Goal: Task Accomplishment & Management: Manage account settings

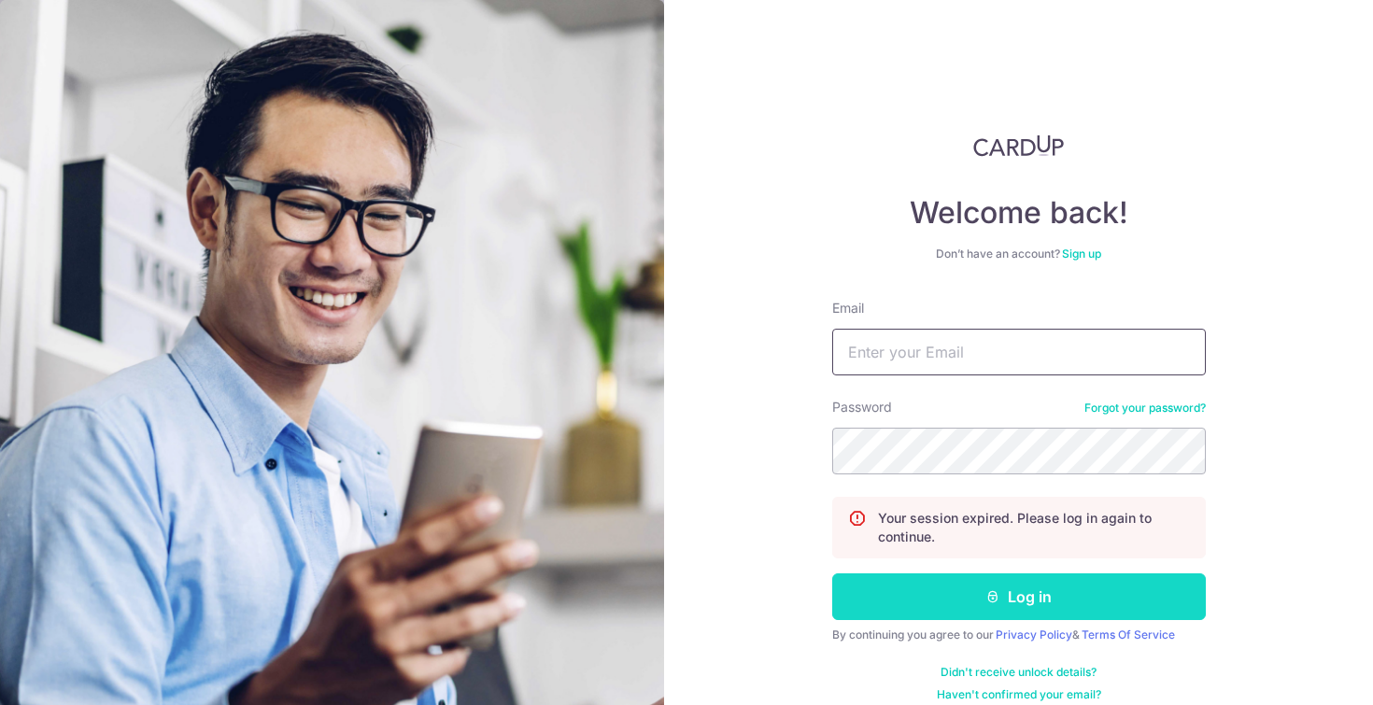
type input "[EMAIL_ADDRESS][DOMAIN_NAME]"
click at [1004, 610] on button "Log in" at bounding box center [1018, 596] width 373 height 47
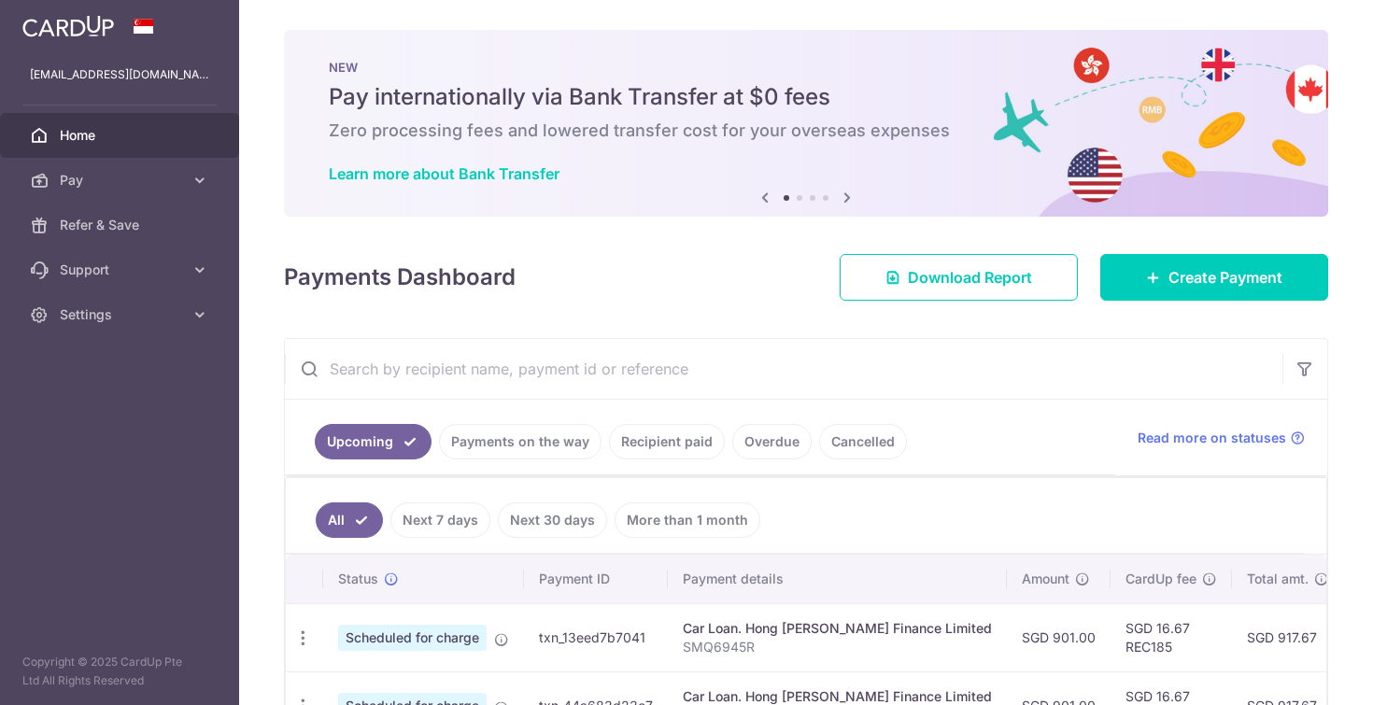
drag, startPoint x: 0, startPoint y: 0, endPoint x: 664, endPoint y: 434, distance: 793.2
click at [664, 434] on link "Recipient paid" at bounding box center [667, 441] width 116 height 35
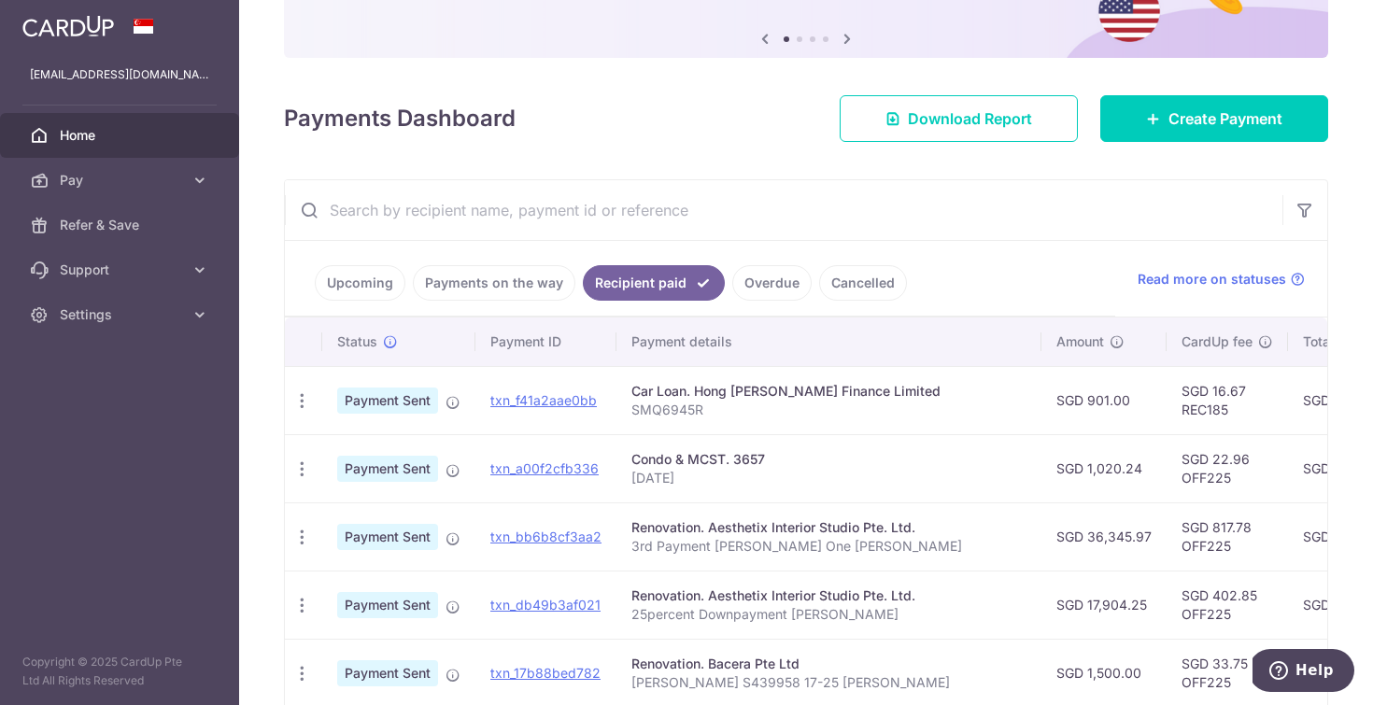
scroll to position [182, 0]
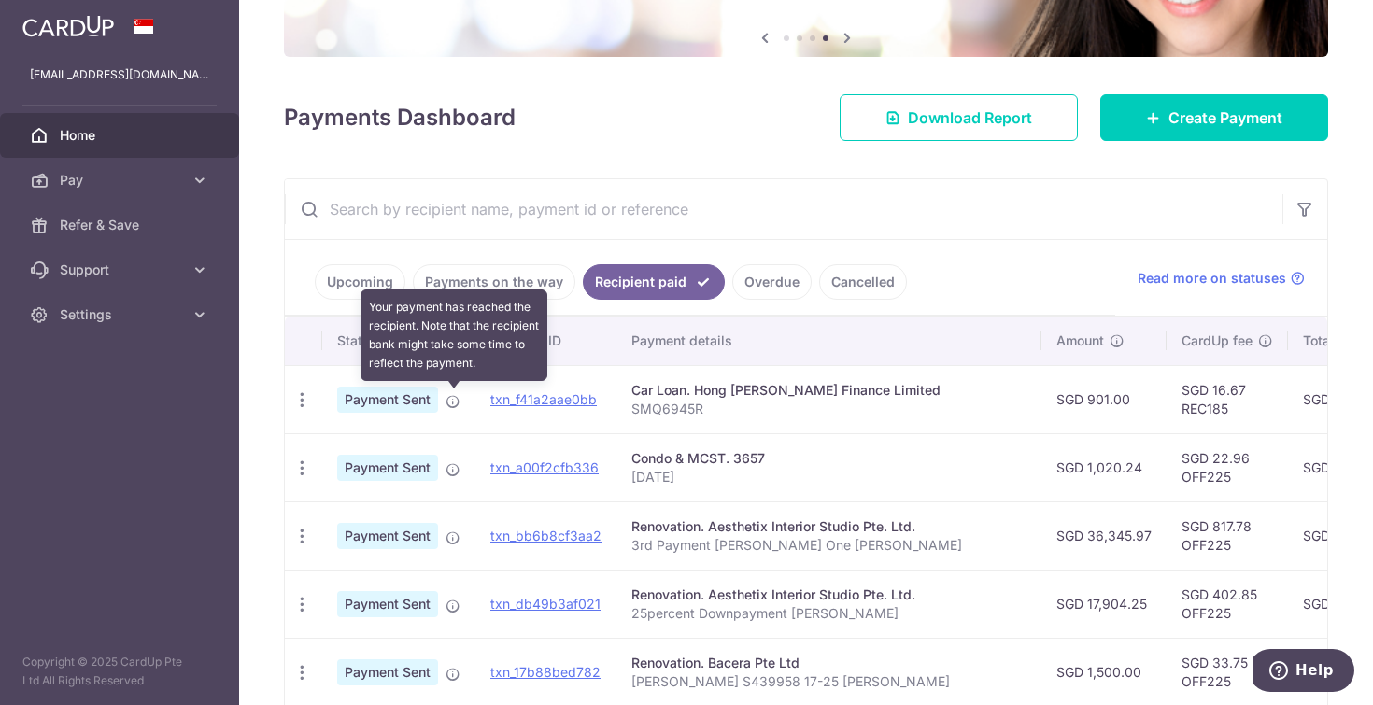
click at [457, 401] on icon at bounding box center [452, 401] width 15 height 15
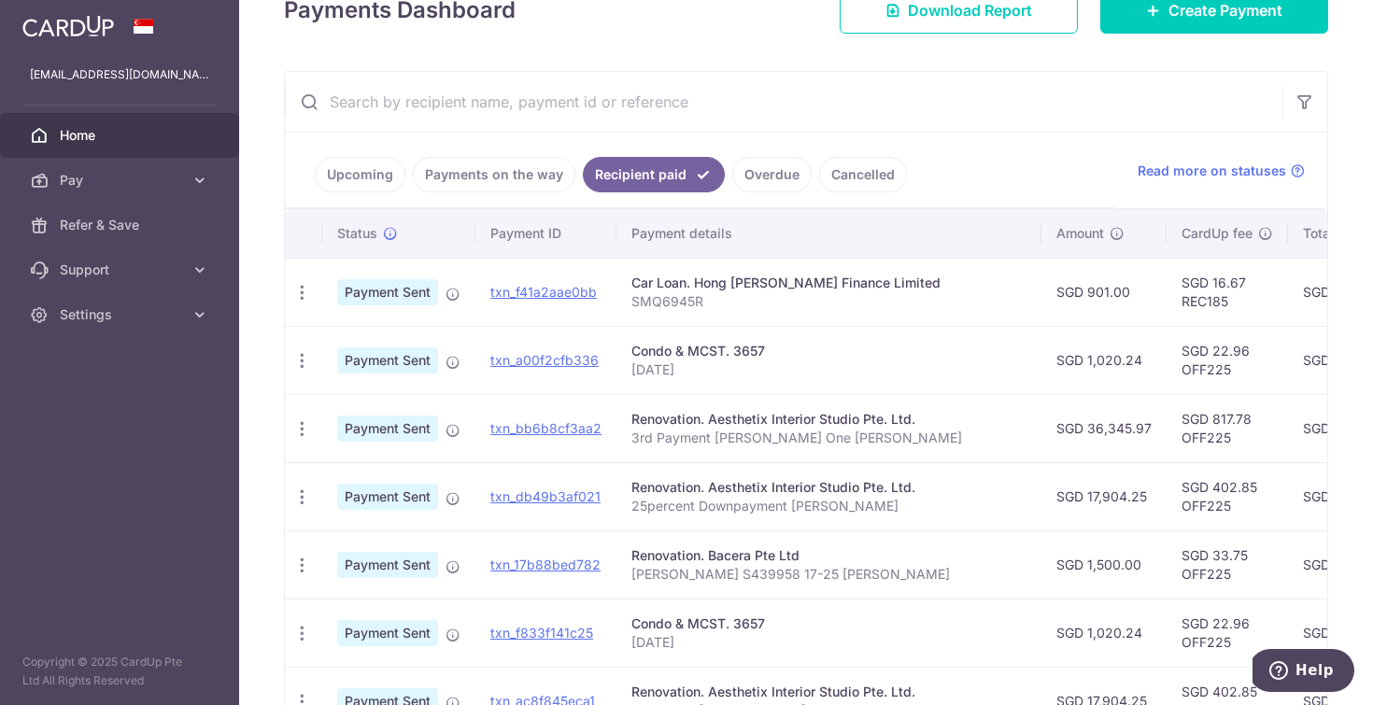
scroll to position [334, 0]
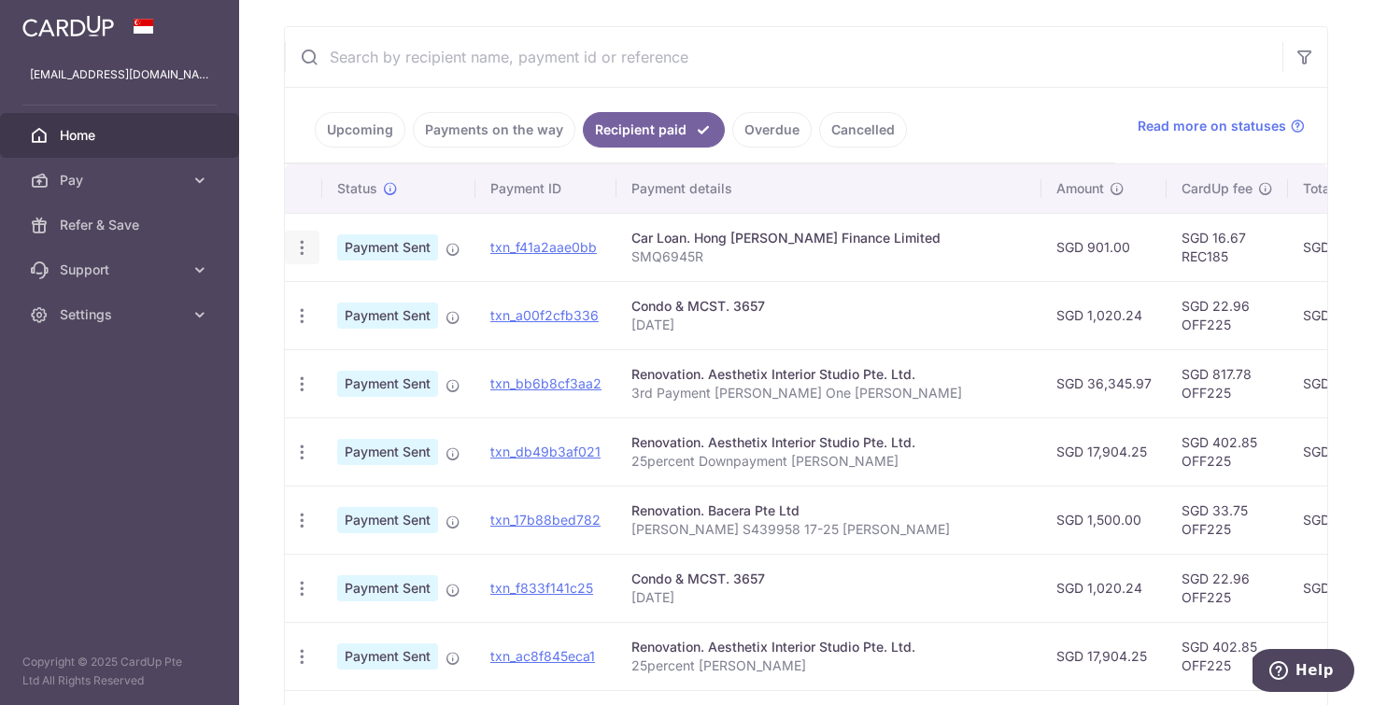
click at [298, 244] on icon "button" at bounding box center [302, 248] width 20 height 20
click at [379, 290] on span "PDF Receipt" at bounding box center [401, 298] width 127 height 19
click at [385, 131] on link "Upcoming" at bounding box center [360, 129] width 91 height 35
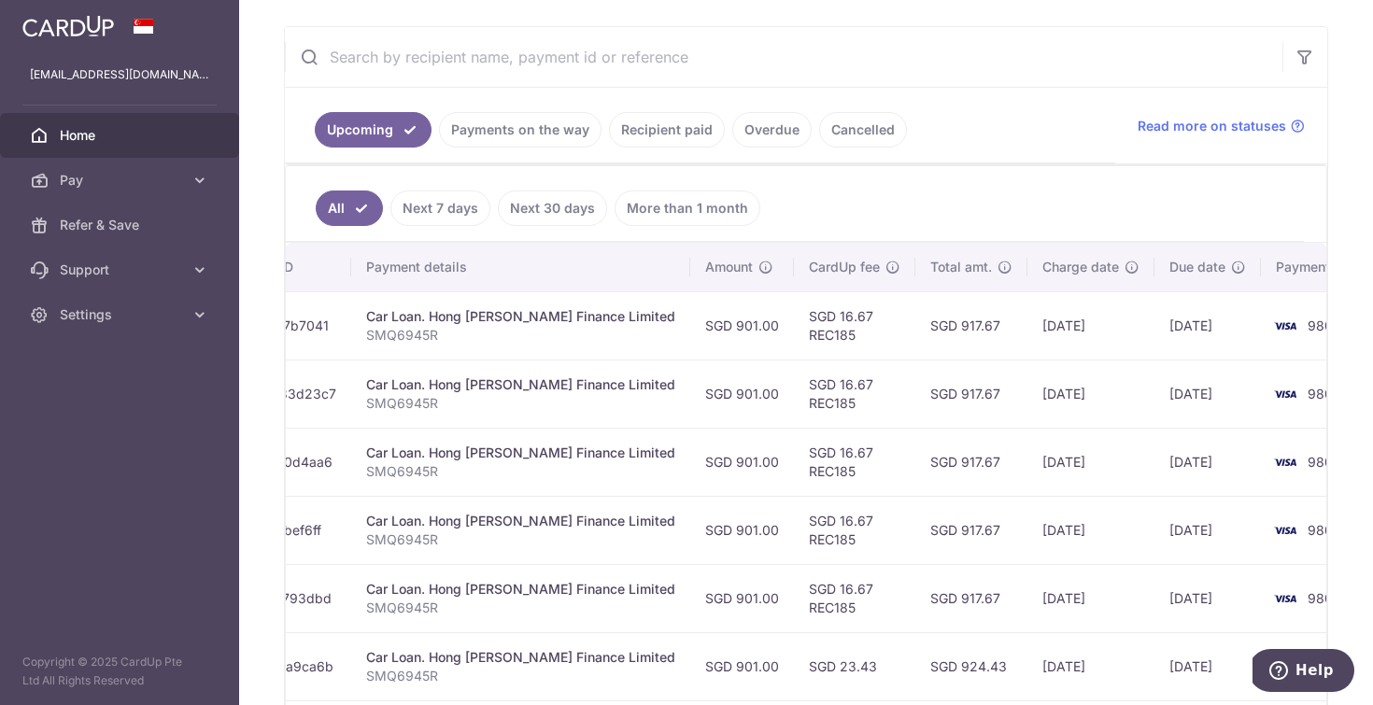
scroll to position [0, 0]
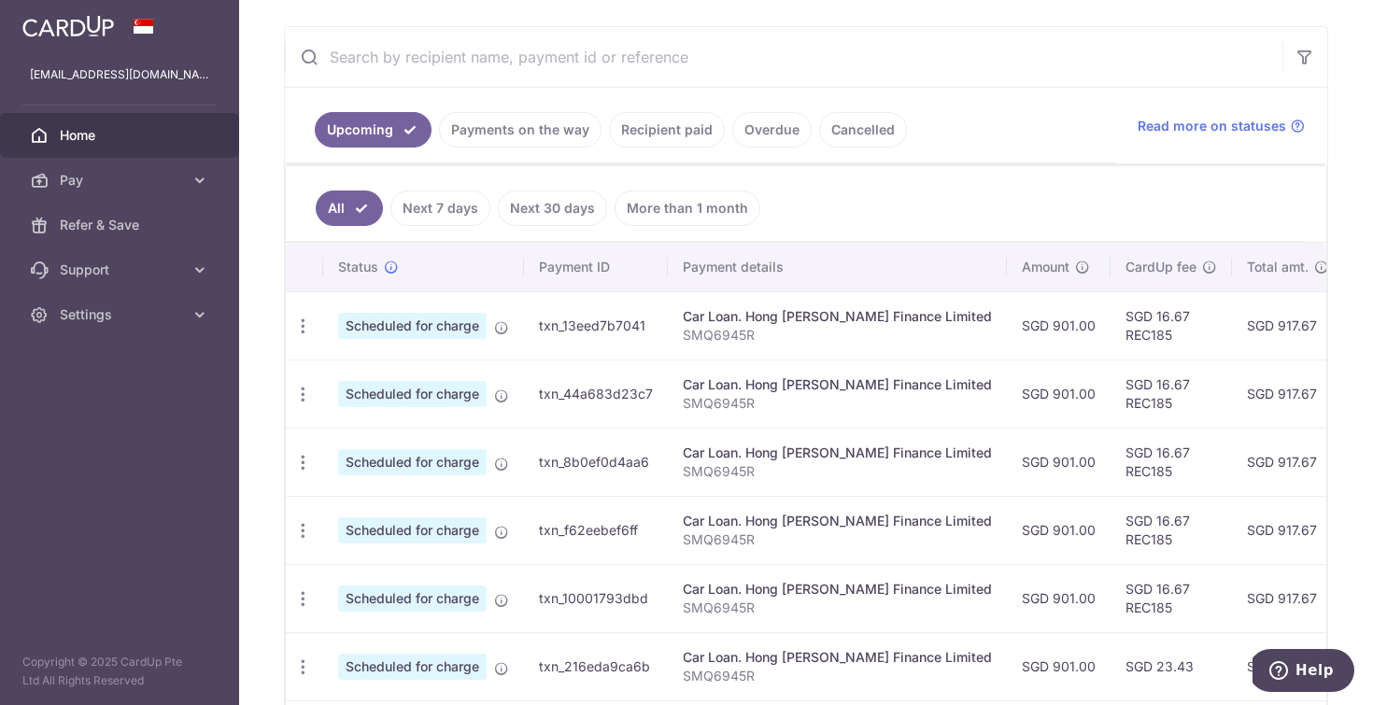
click at [492, 144] on link "Payments on the way" at bounding box center [520, 129] width 162 height 35
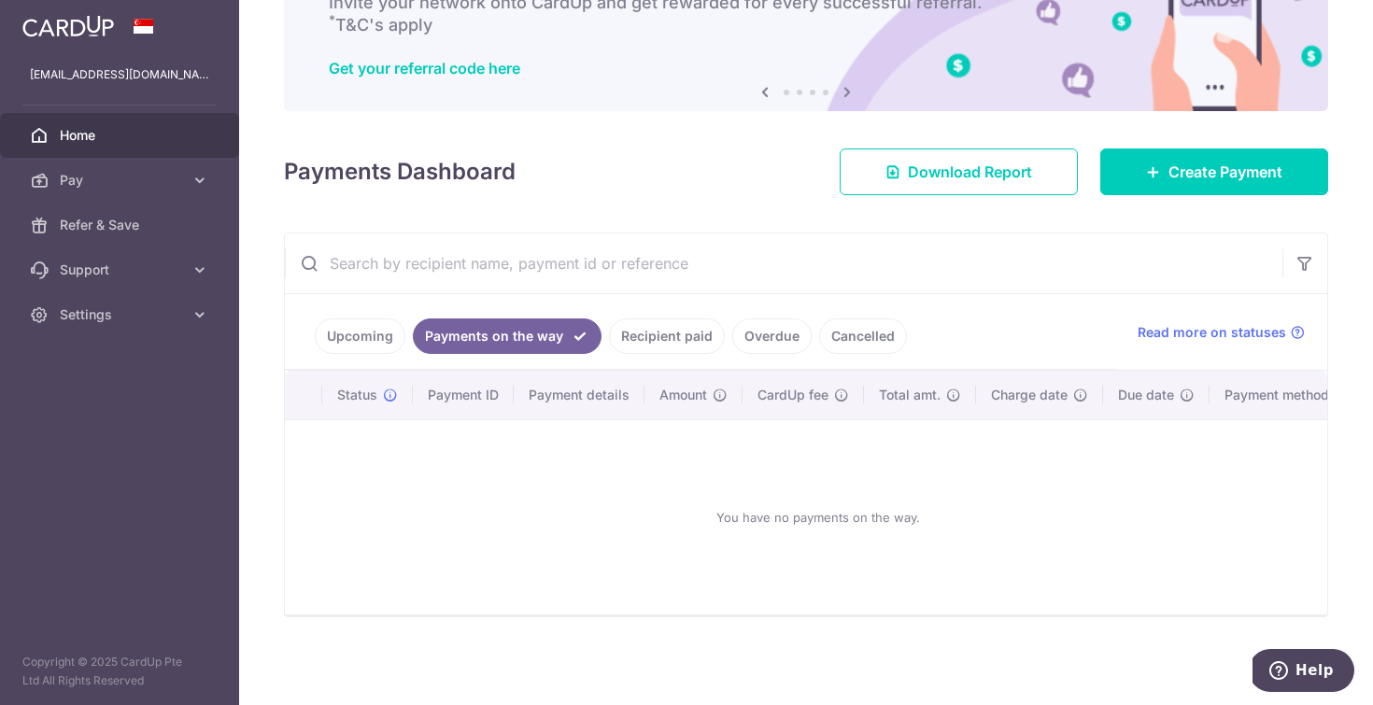
click at [372, 325] on link "Upcoming" at bounding box center [360, 335] width 91 height 35
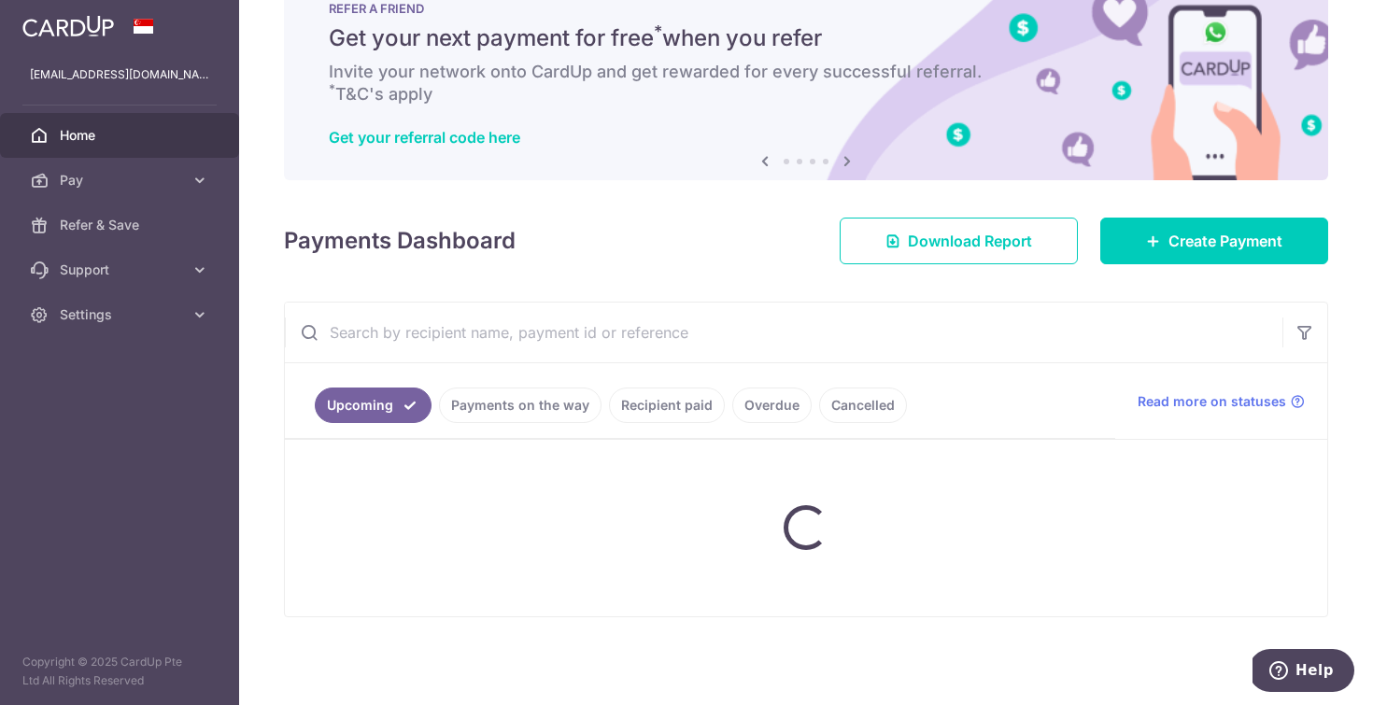
scroll to position [334, 0]
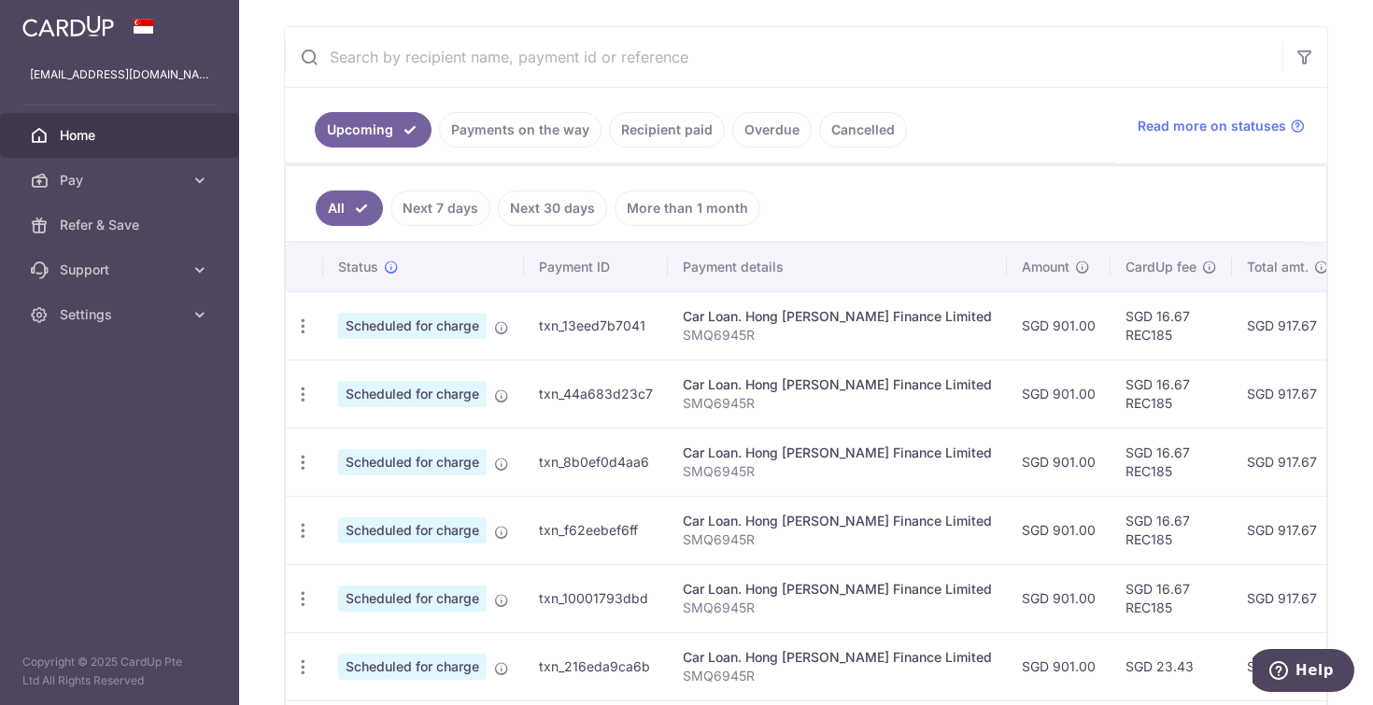
click at [628, 145] on link "Recipient paid" at bounding box center [667, 129] width 116 height 35
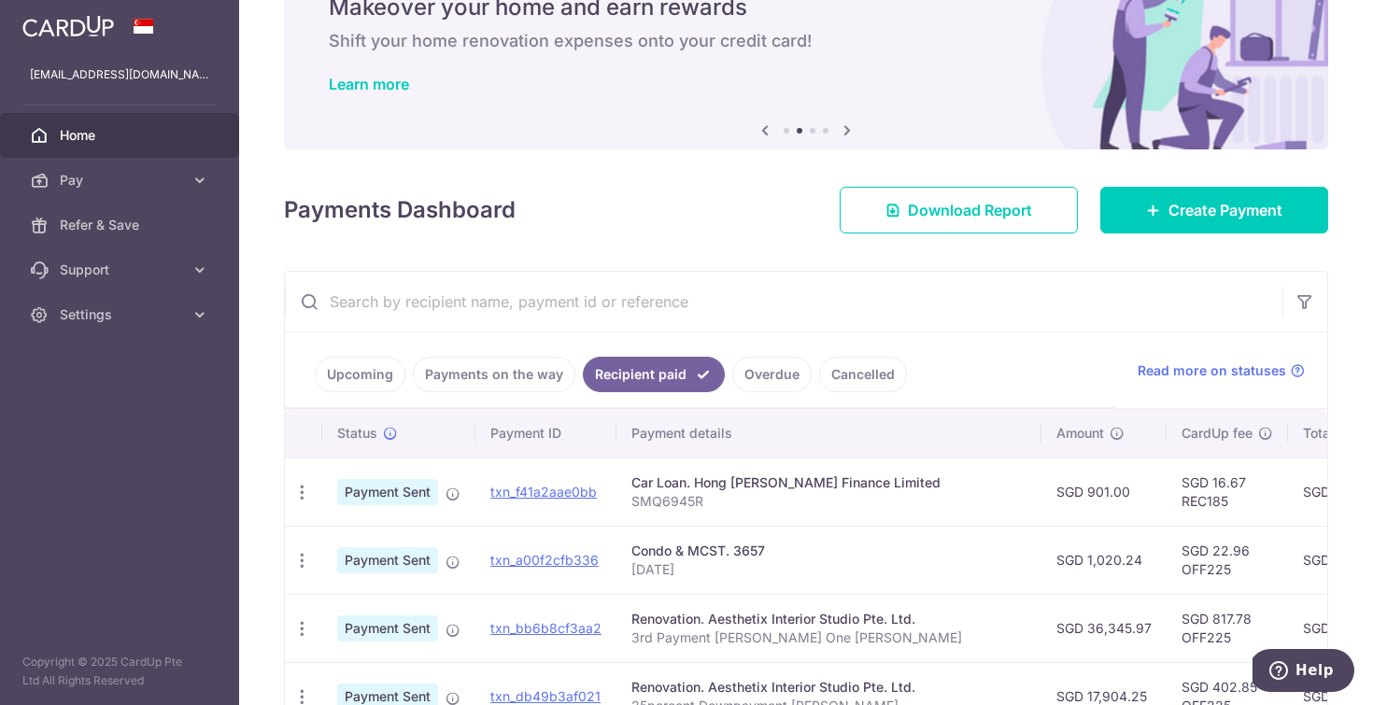
scroll to position [59, 0]
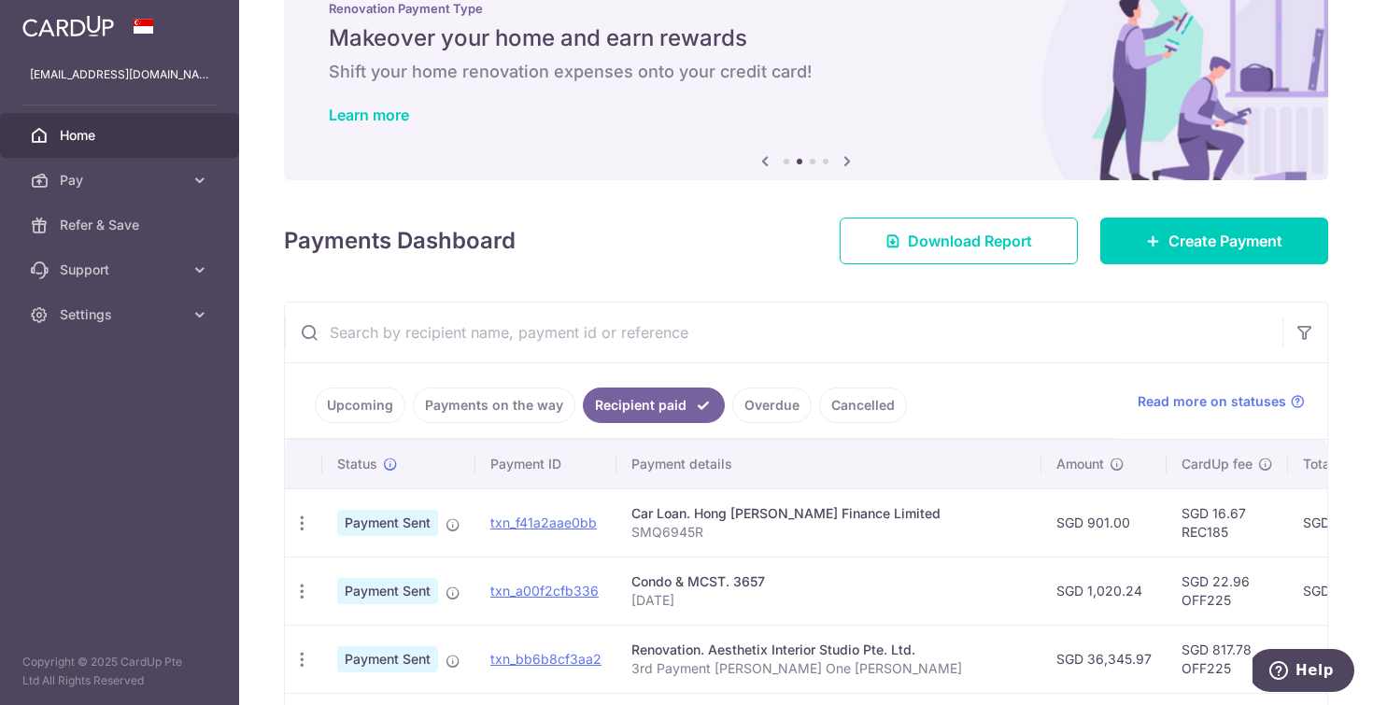
click at [355, 413] on link "Upcoming" at bounding box center [360, 404] width 91 height 35
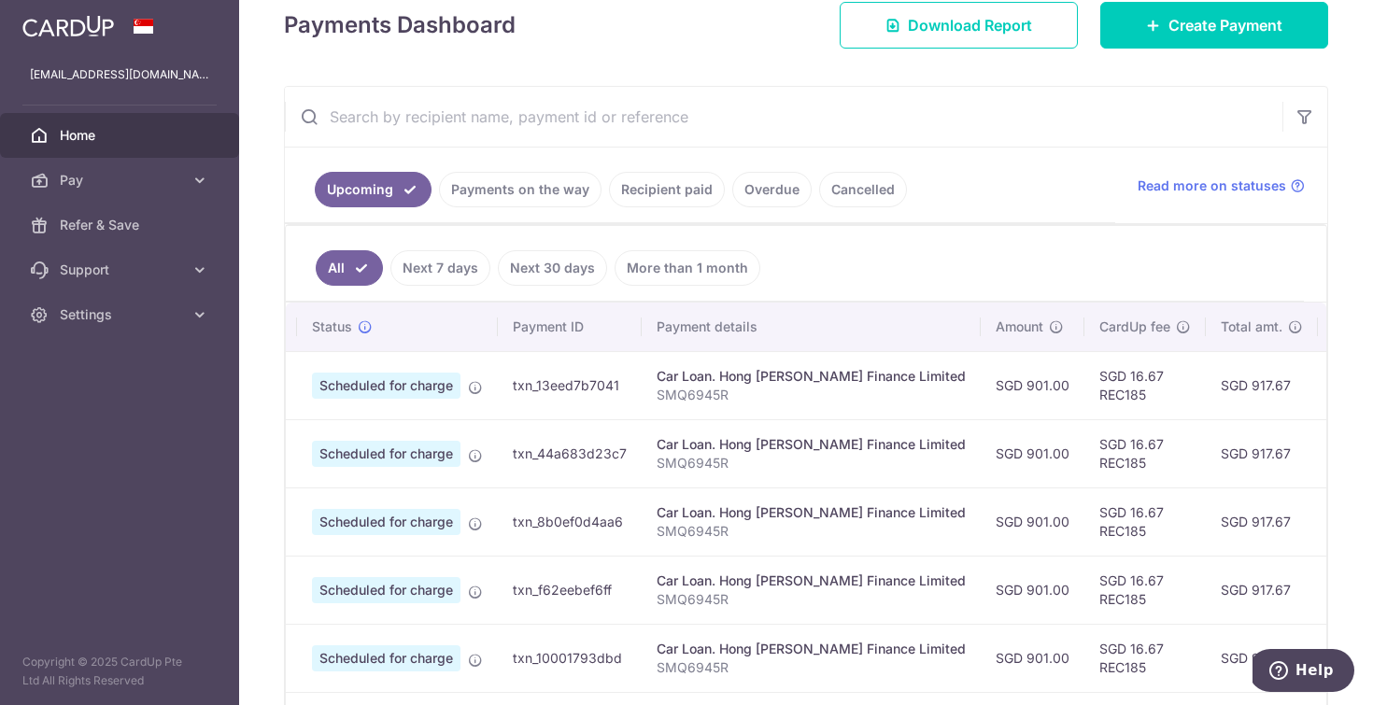
scroll to position [0, 0]
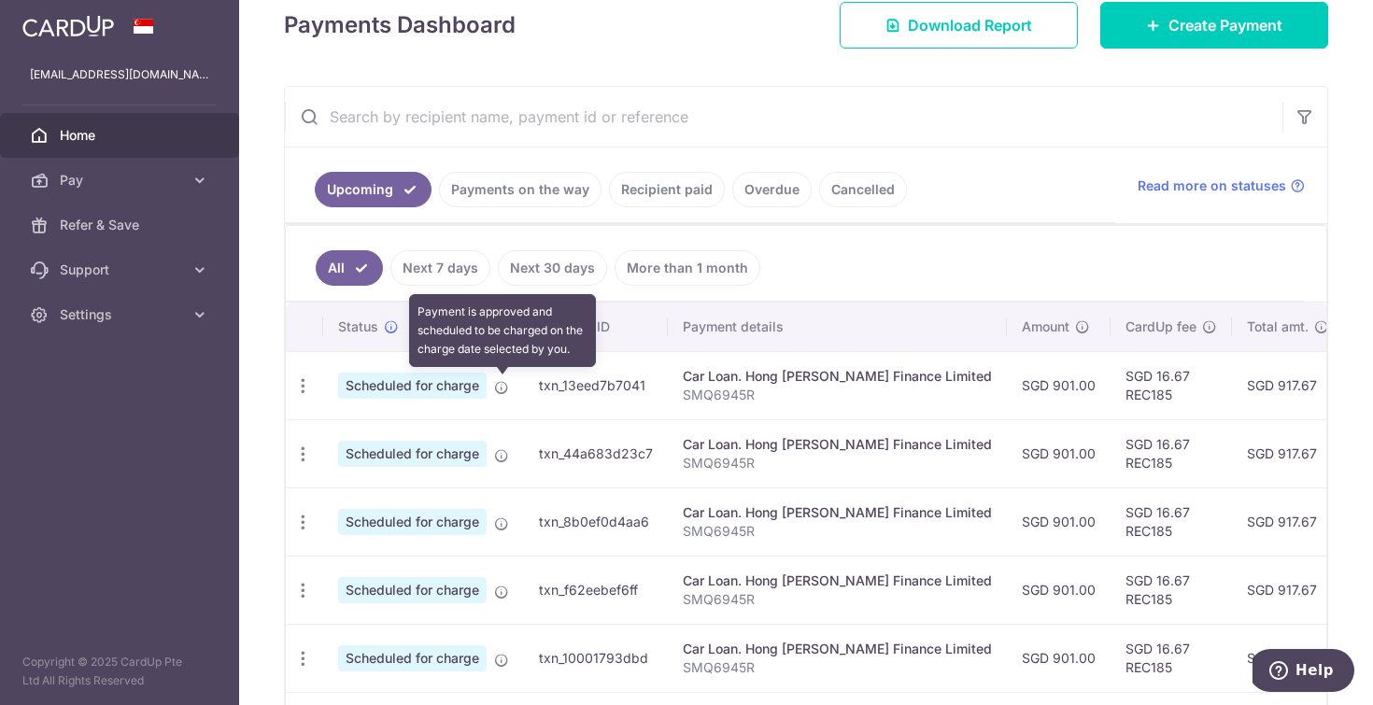
click at [500, 386] on icon at bounding box center [501, 387] width 15 height 15
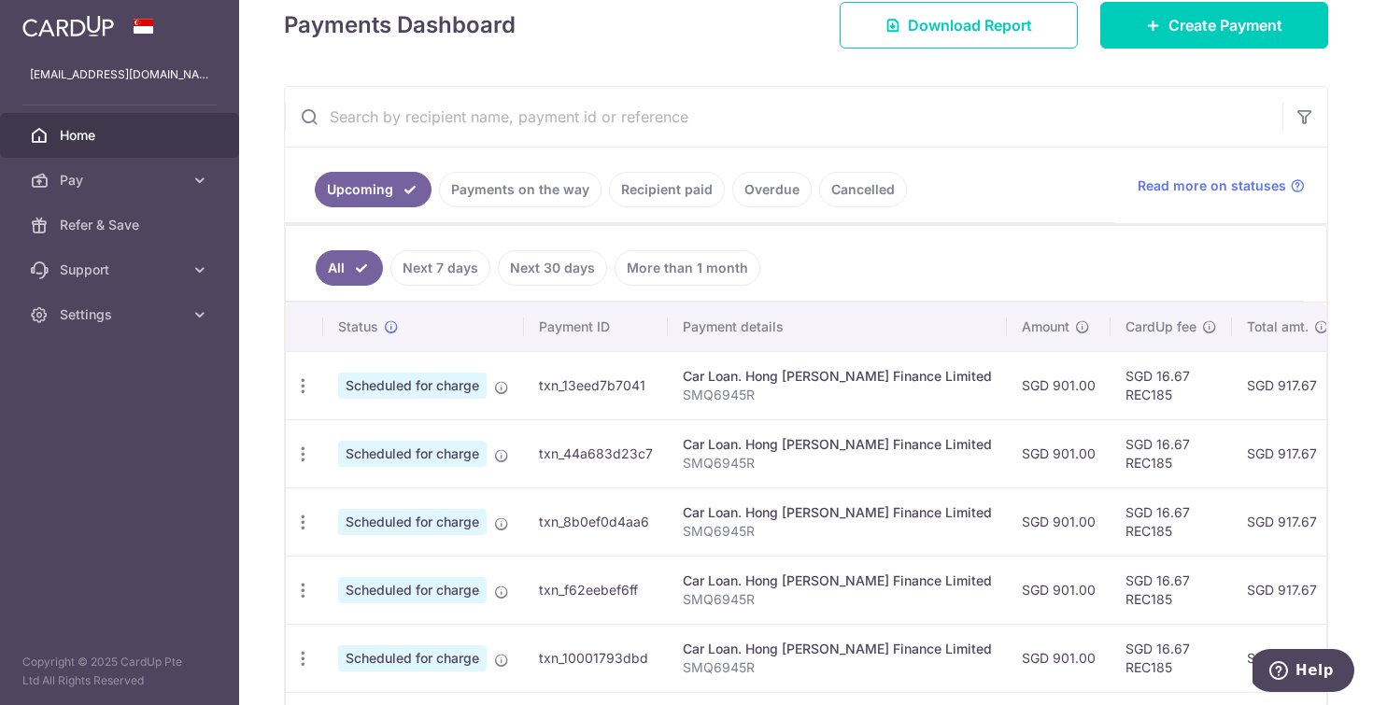
click at [426, 386] on span "Scheduled for charge" at bounding box center [412, 386] width 148 height 26
click at [304, 390] on icon "button" at bounding box center [303, 386] width 20 height 20
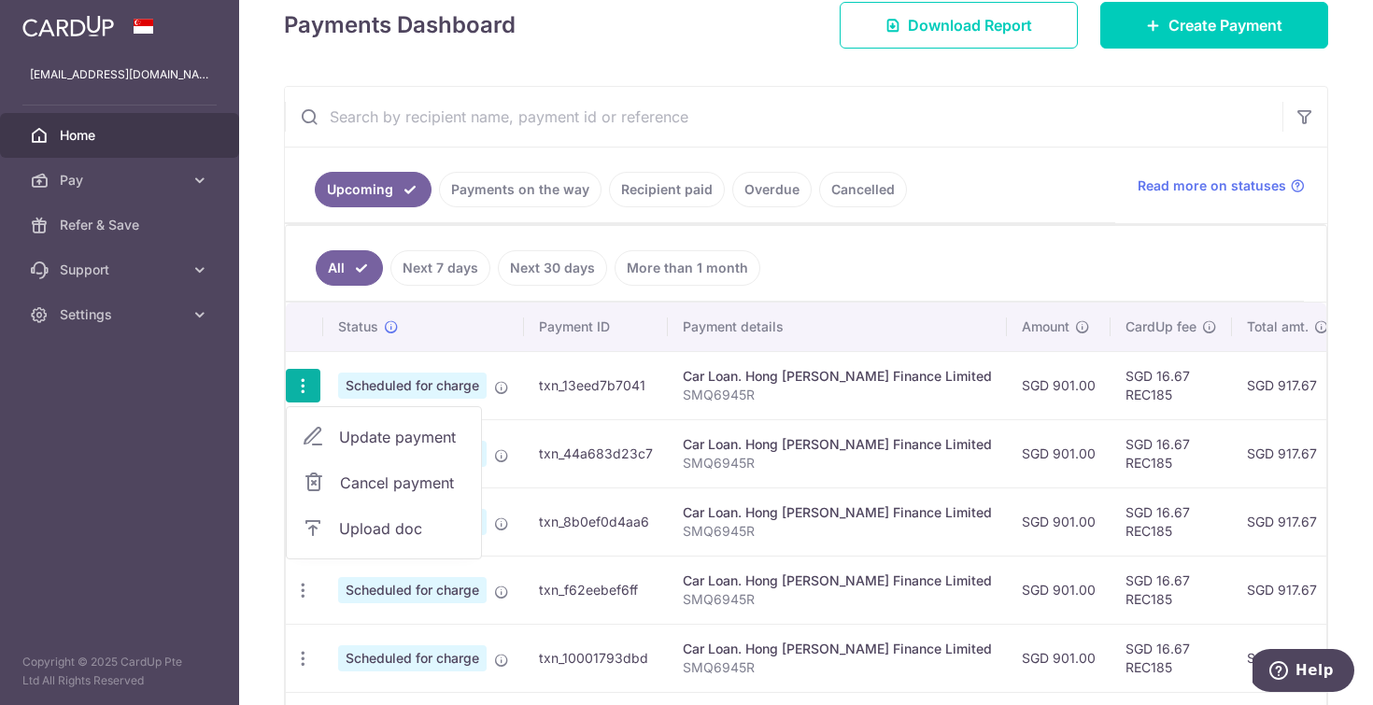
click at [689, 476] on td "Car Loan. Hong Leong Finance Limited SMQ6945R" at bounding box center [837, 453] width 339 height 68
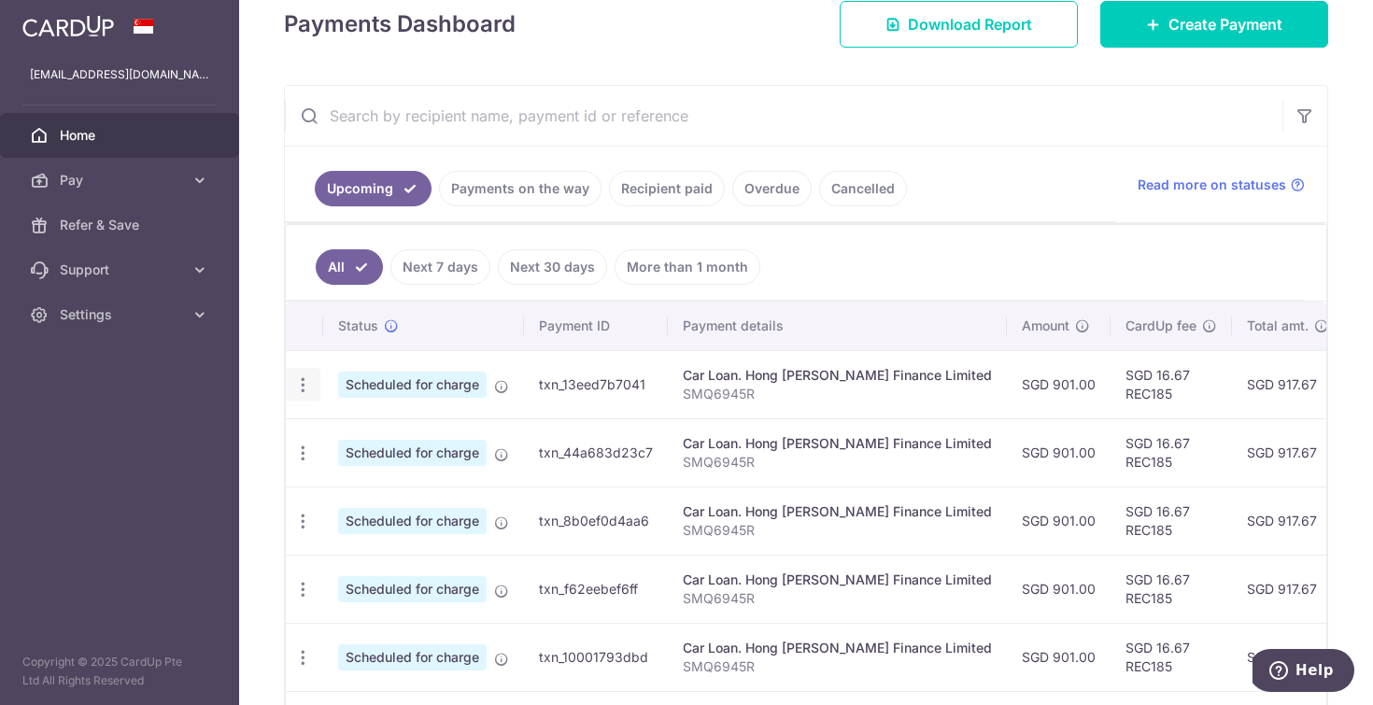
click at [310, 383] on icon "button" at bounding box center [303, 385] width 20 height 20
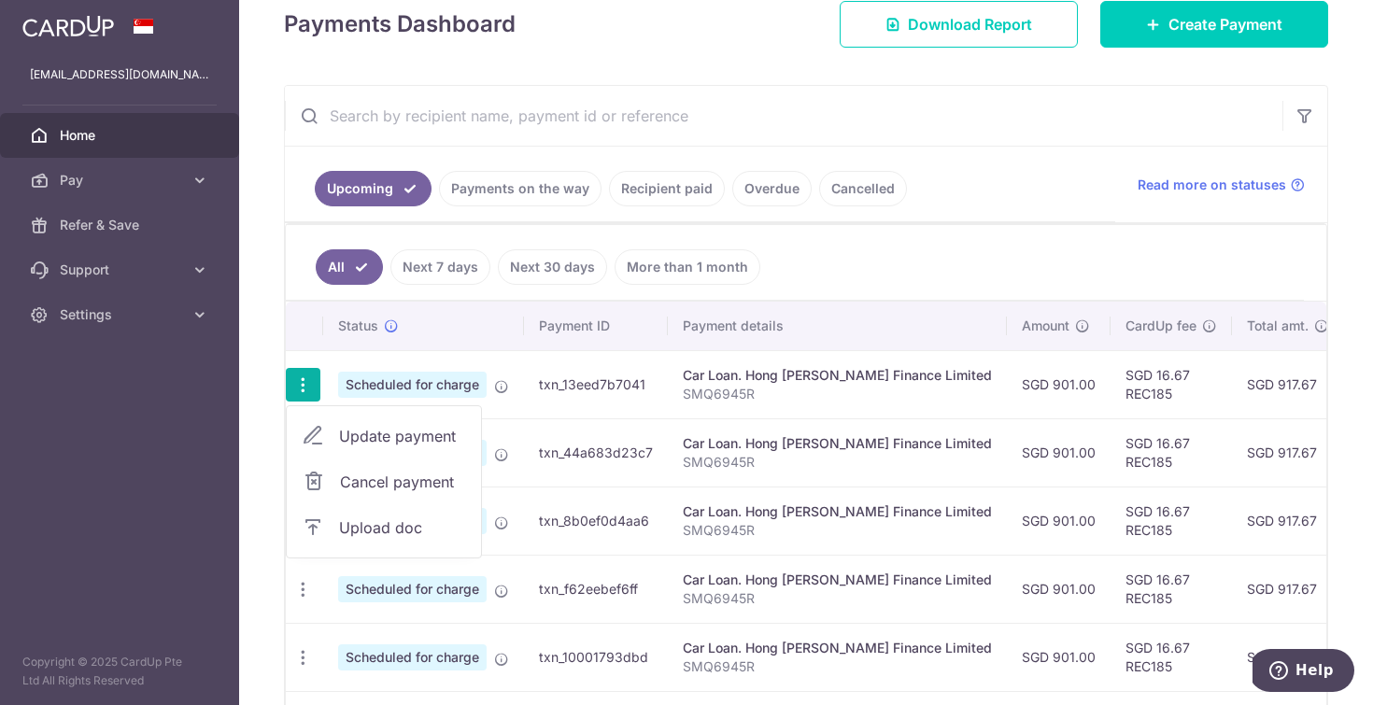
click at [382, 481] on span "Cancel payment" at bounding box center [402, 482] width 125 height 22
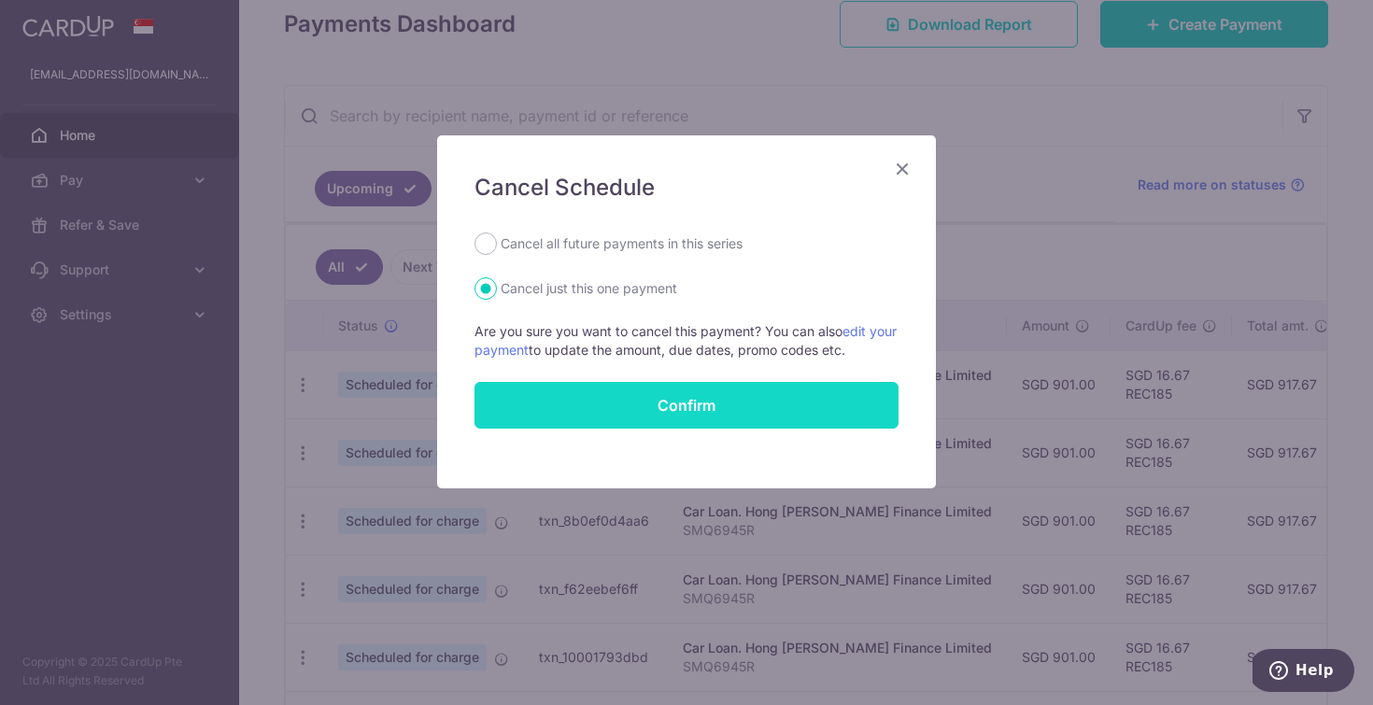
click at [603, 392] on button "Confirm" at bounding box center [686, 405] width 424 height 47
